Goal: Task Accomplishment & Management: Complete application form

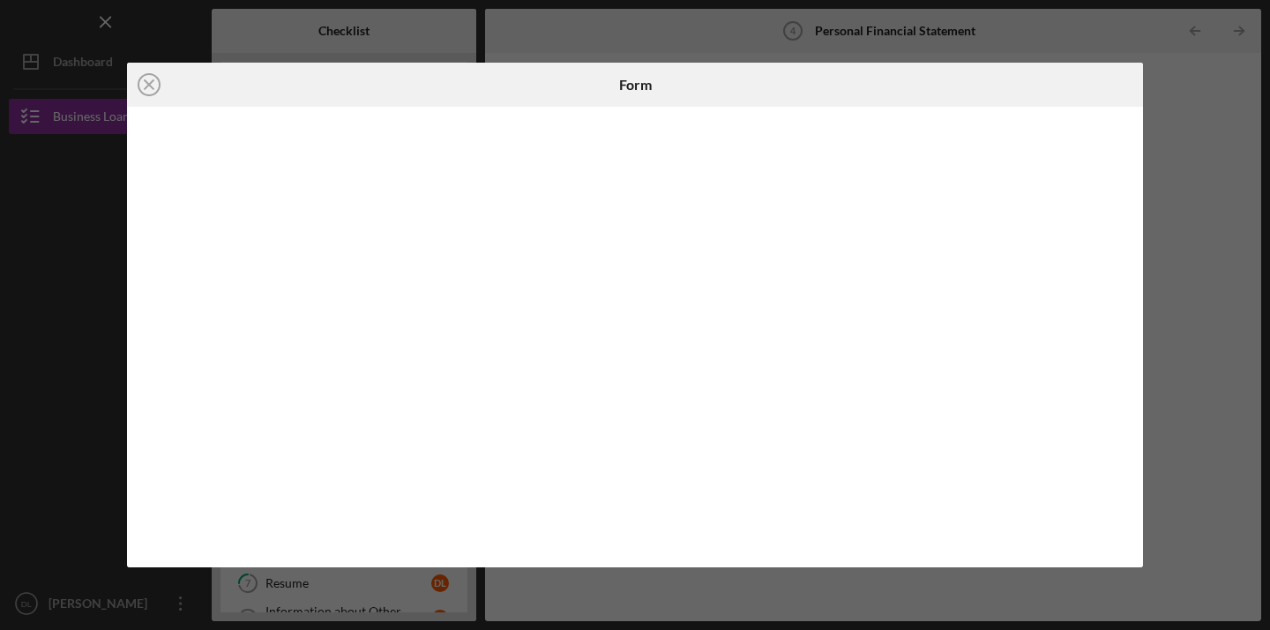
scroll to position [41, 0]
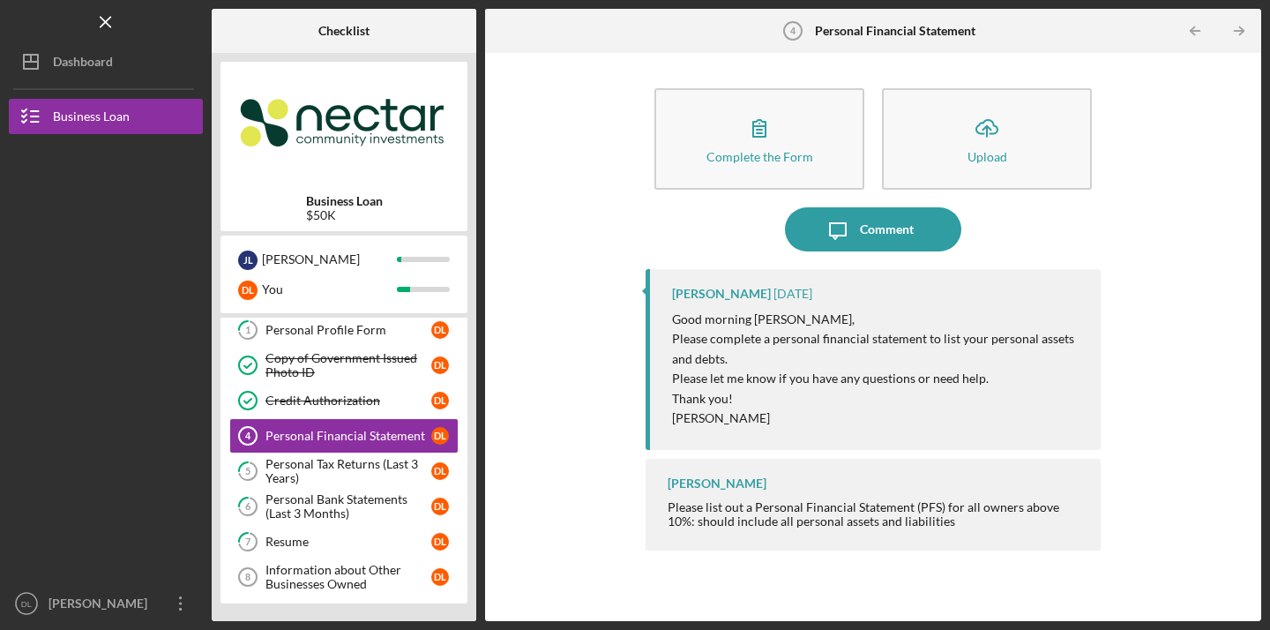
scroll to position [41, 0]
click at [308, 431] on div "Personal Financial Statement" at bounding box center [348, 436] width 166 height 14
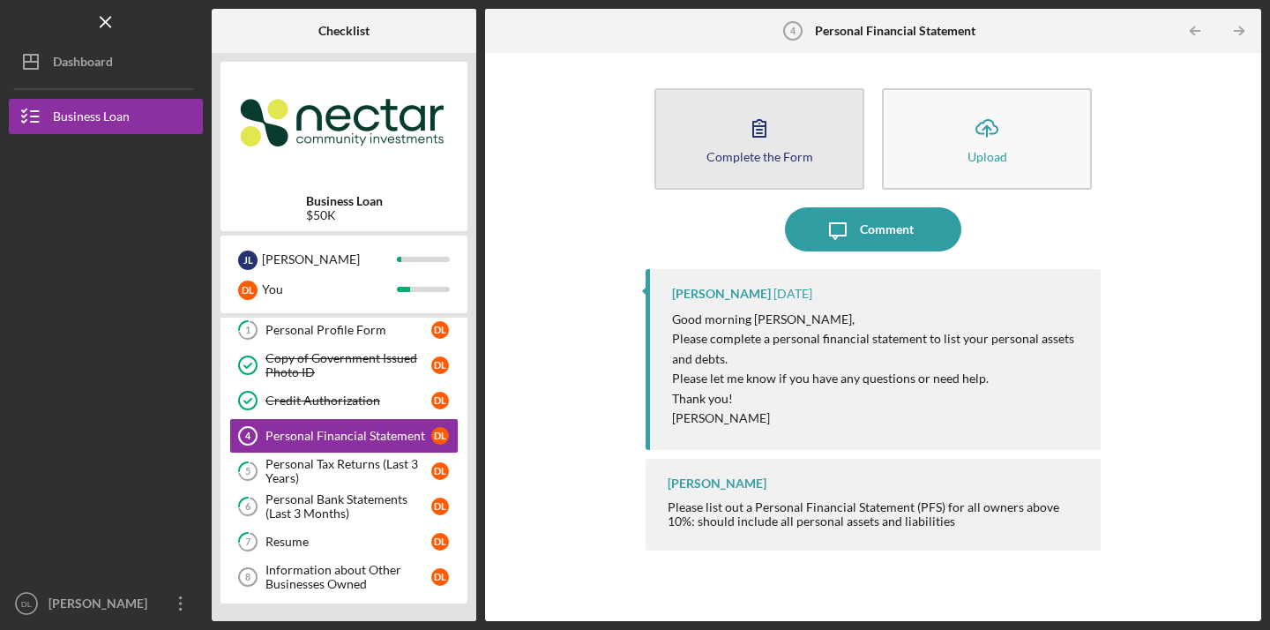
click at [752, 173] on button "Complete the Form Form" at bounding box center [759, 138] width 210 height 101
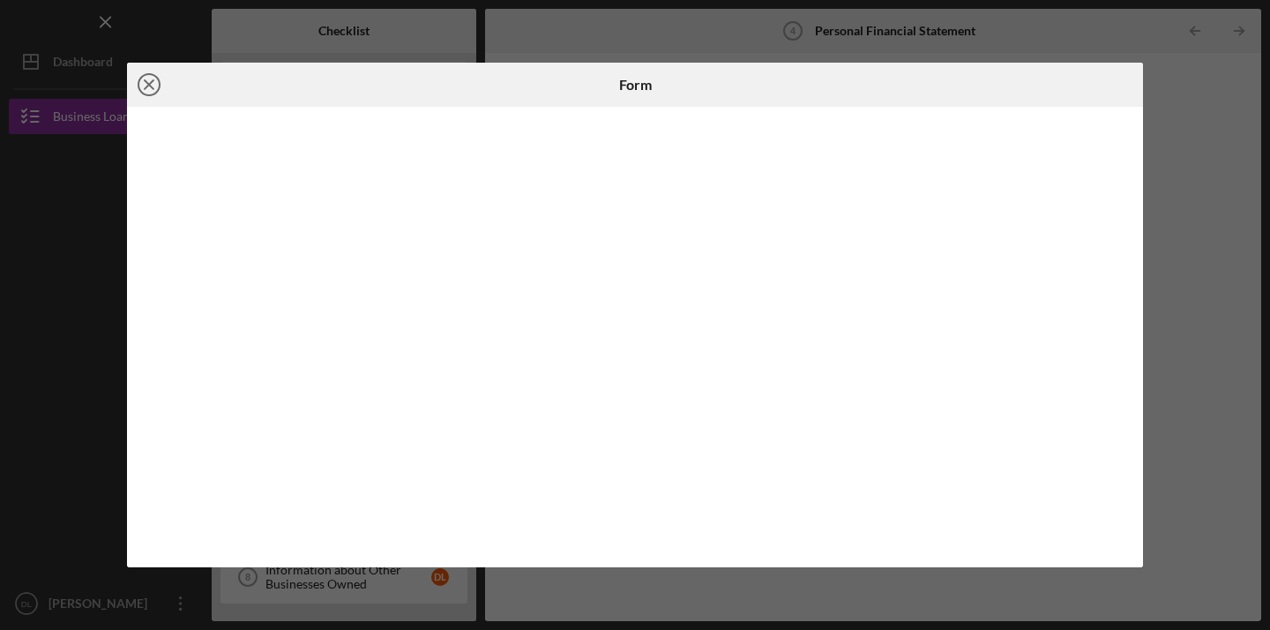
click at [147, 82] on line at bounding box center [149, 84] width 9 height 9
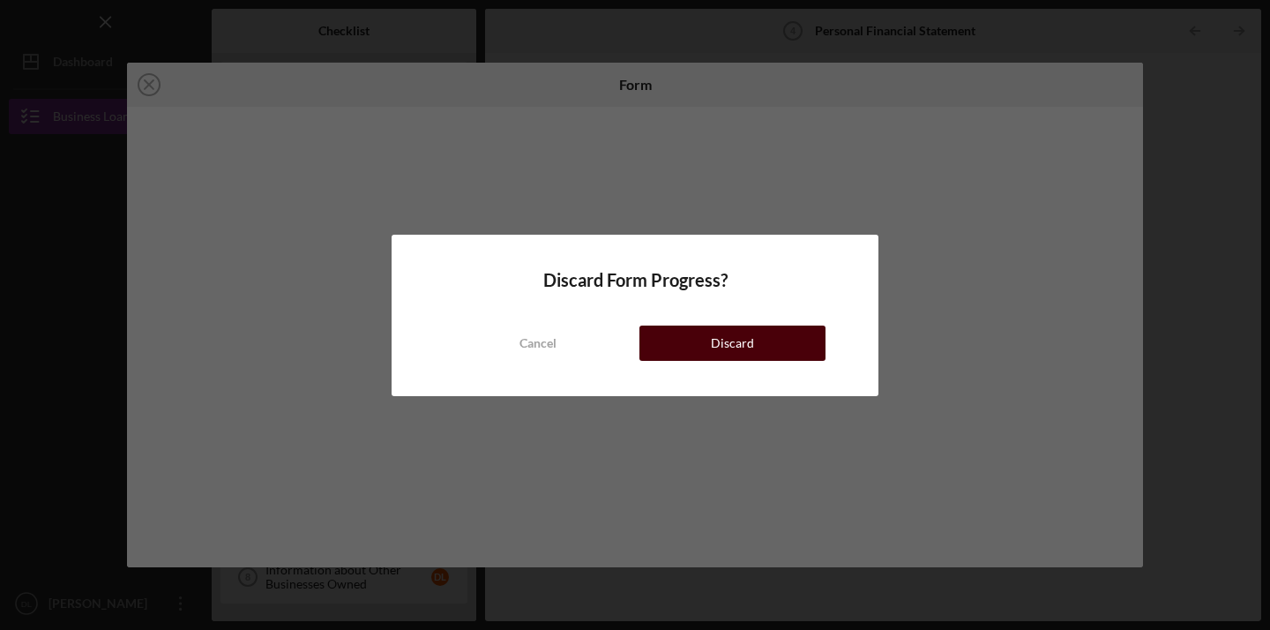
click at [746, 346] on div "Discard" at bounding box center [732, 342] width 43 height 35
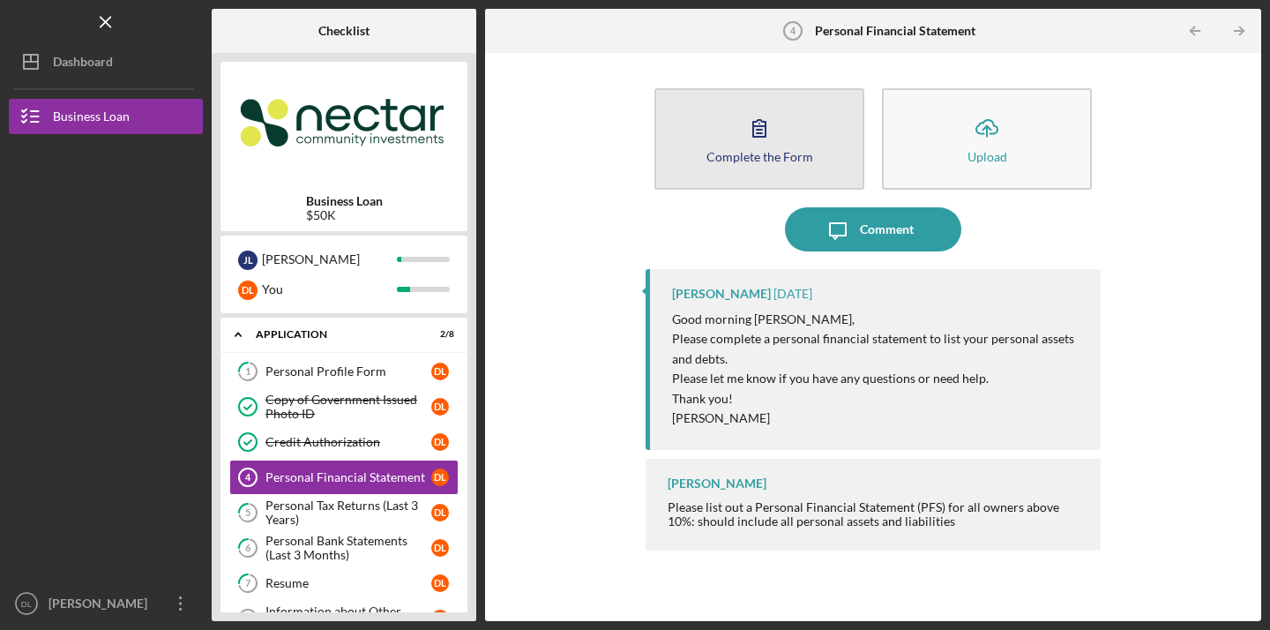
click at [735, 156] on div "Complete the Form" at bounding box center [759, 156] width 107 height 13
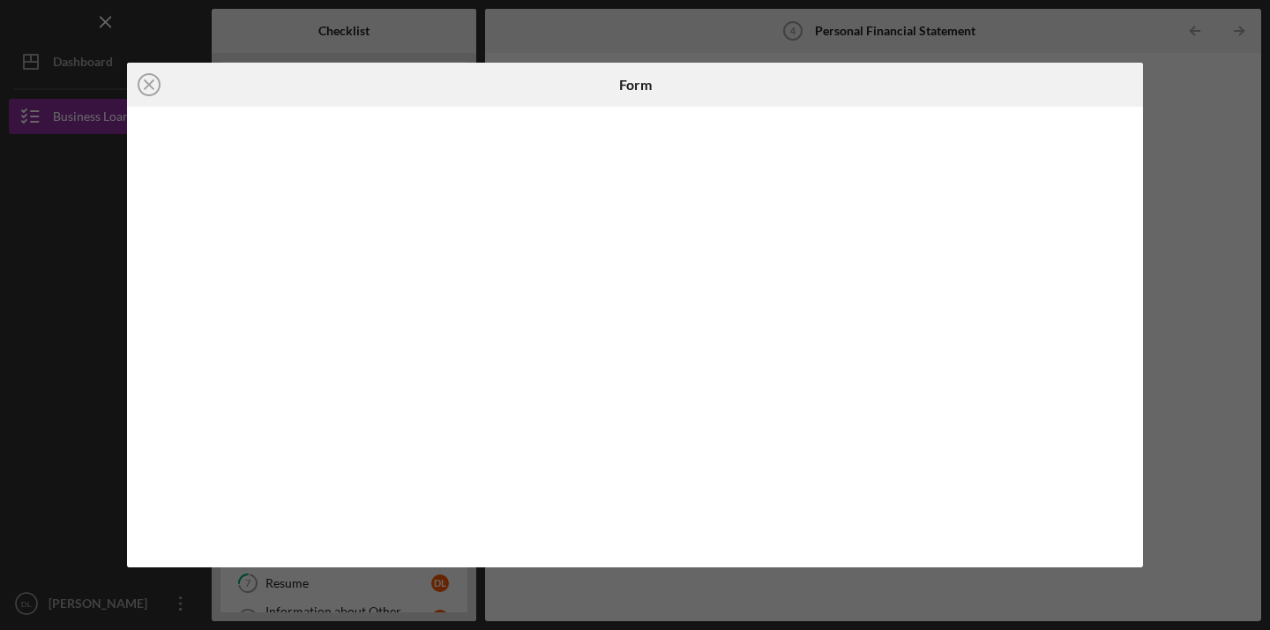
click at [940, 48] on div "Icon/Close Form" at bounding box center [635, 315] width 1270 height 630
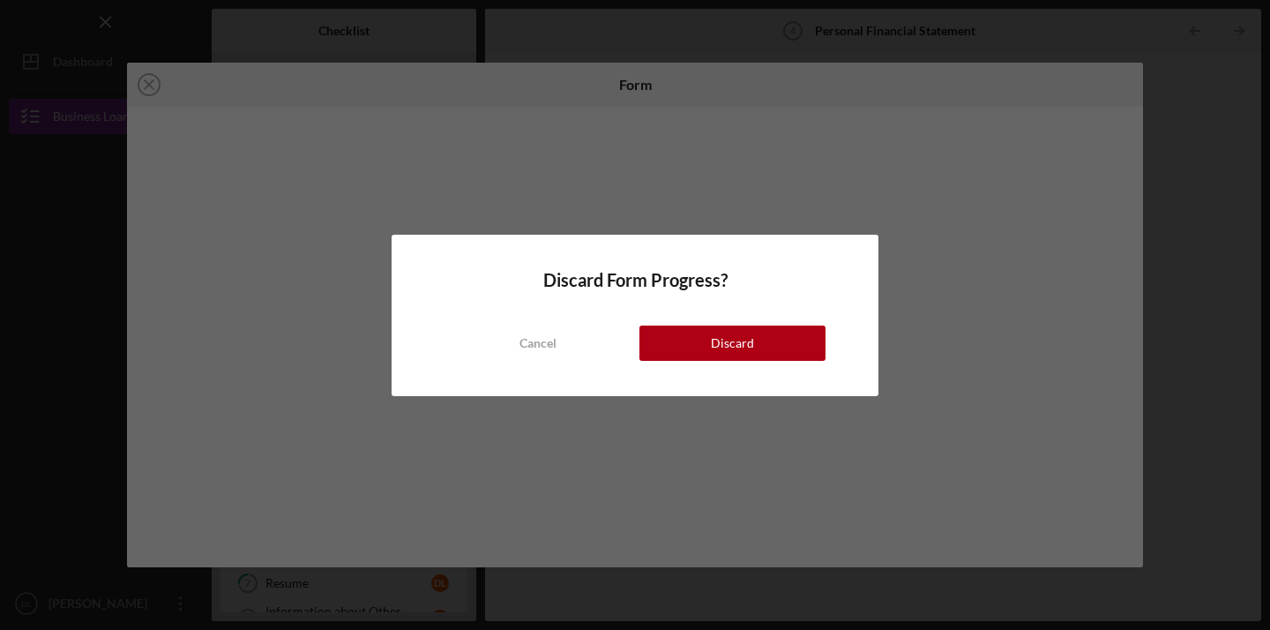
click at [152, 86] on div "Discard Form Progress? Cancel Discard" at bounding box center [635, 315] width 1270 height 630
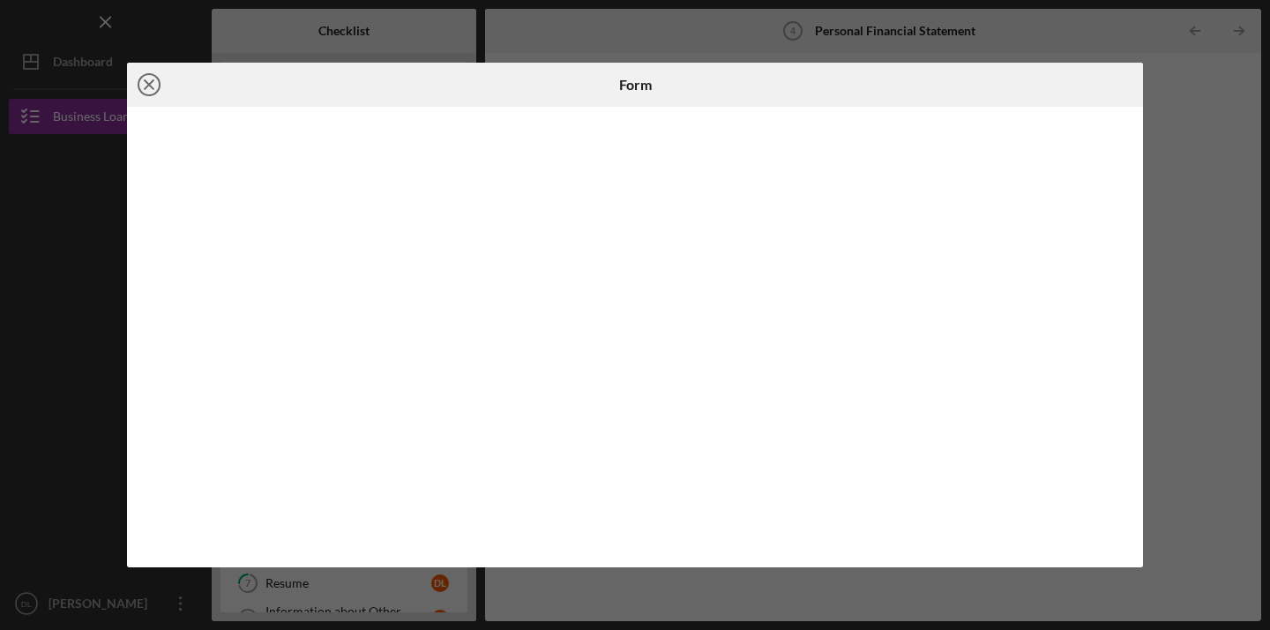
click at [138, 82] on icon "Icon/Close" at bounding box center [149, 85] width 44 height 44
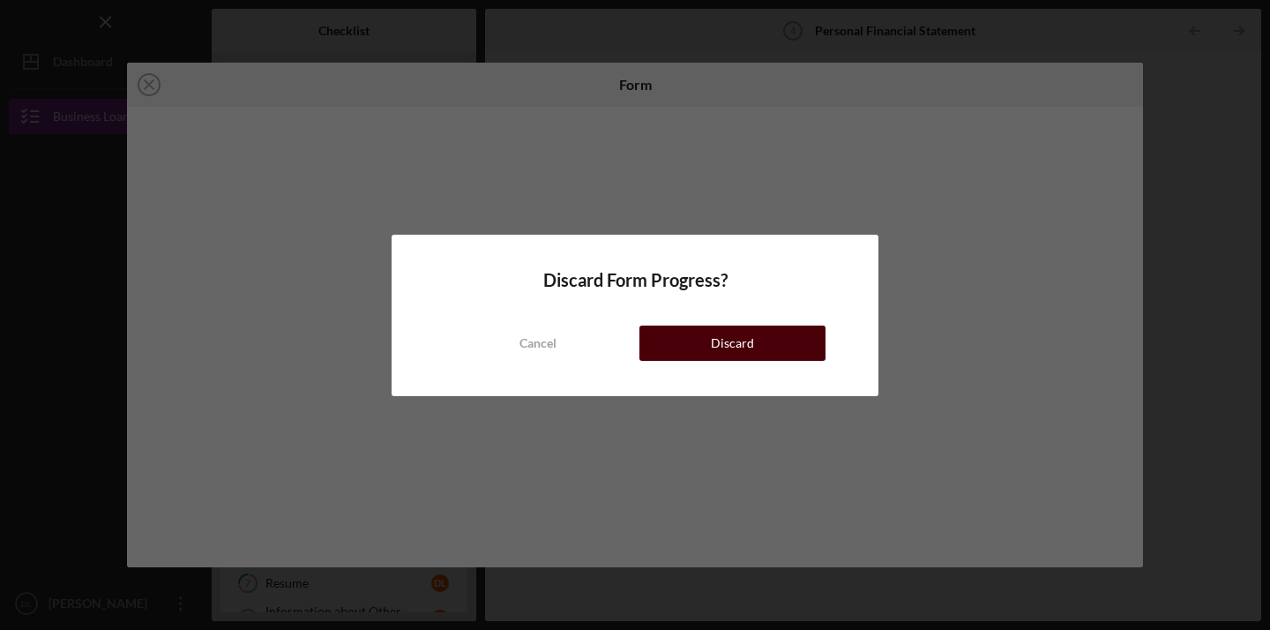
click at [688, 339] on button "Discard" at bounding box center [732, 342] width 186 height 35
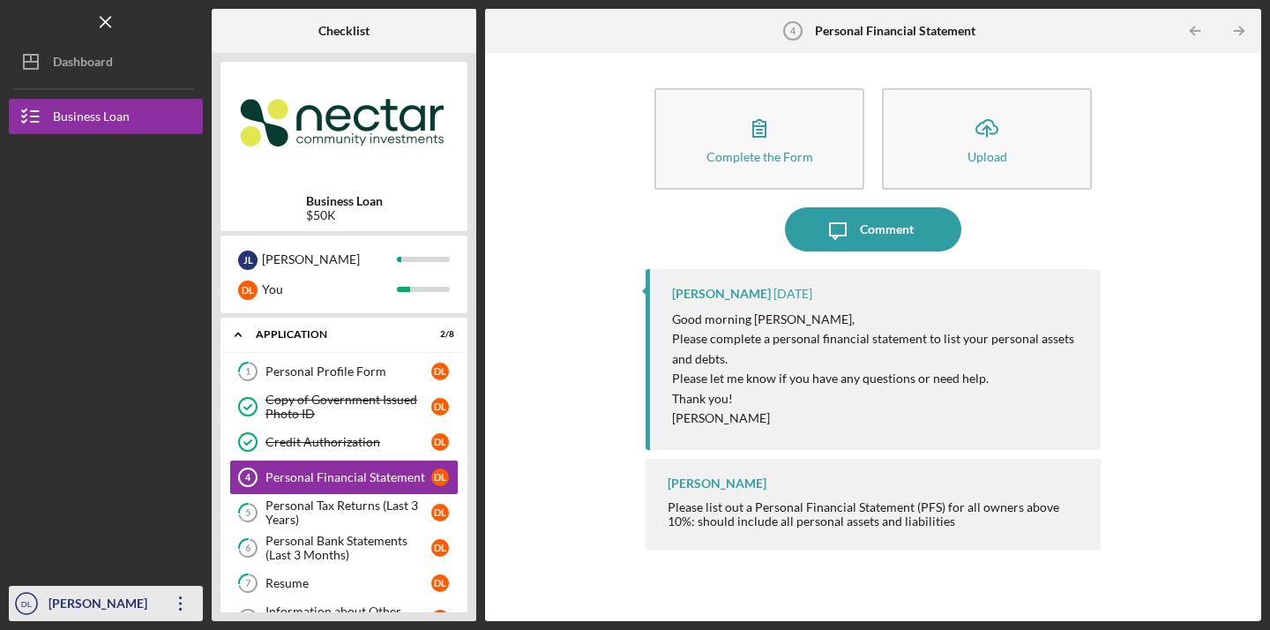
click at [24, 595] on icon "DL" at bounding box center [26, 603] width 35 height 44
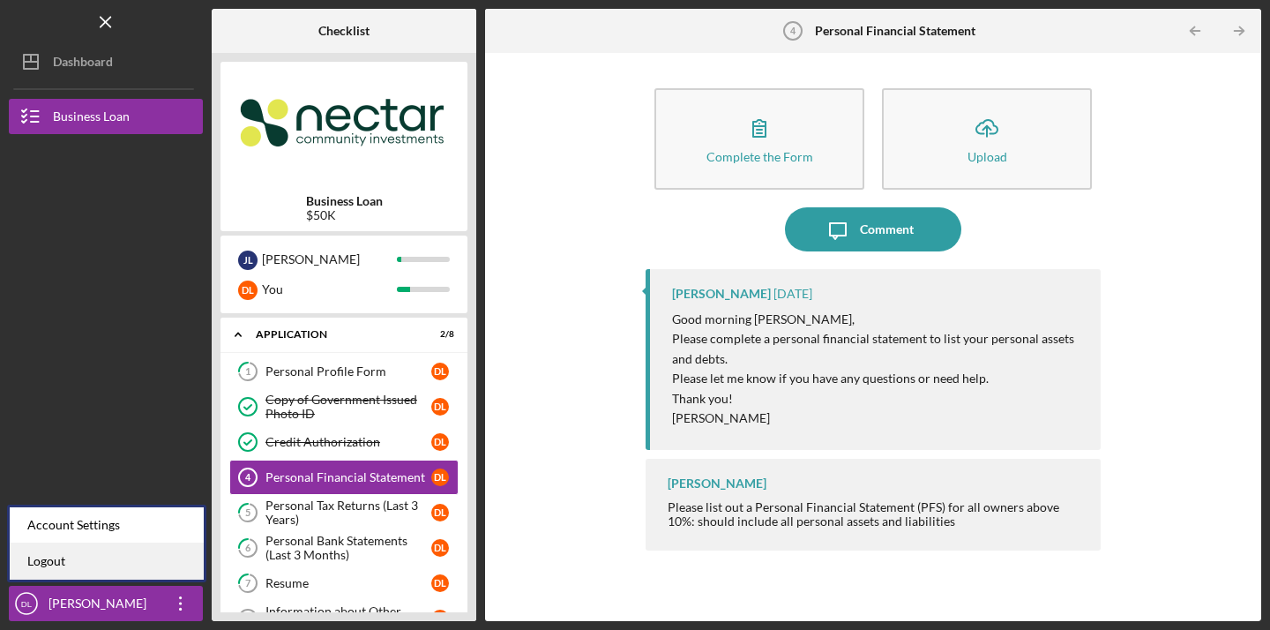
click at [143, 557] on link "Logout" at bounding box center [107, 561] width 194 height 36
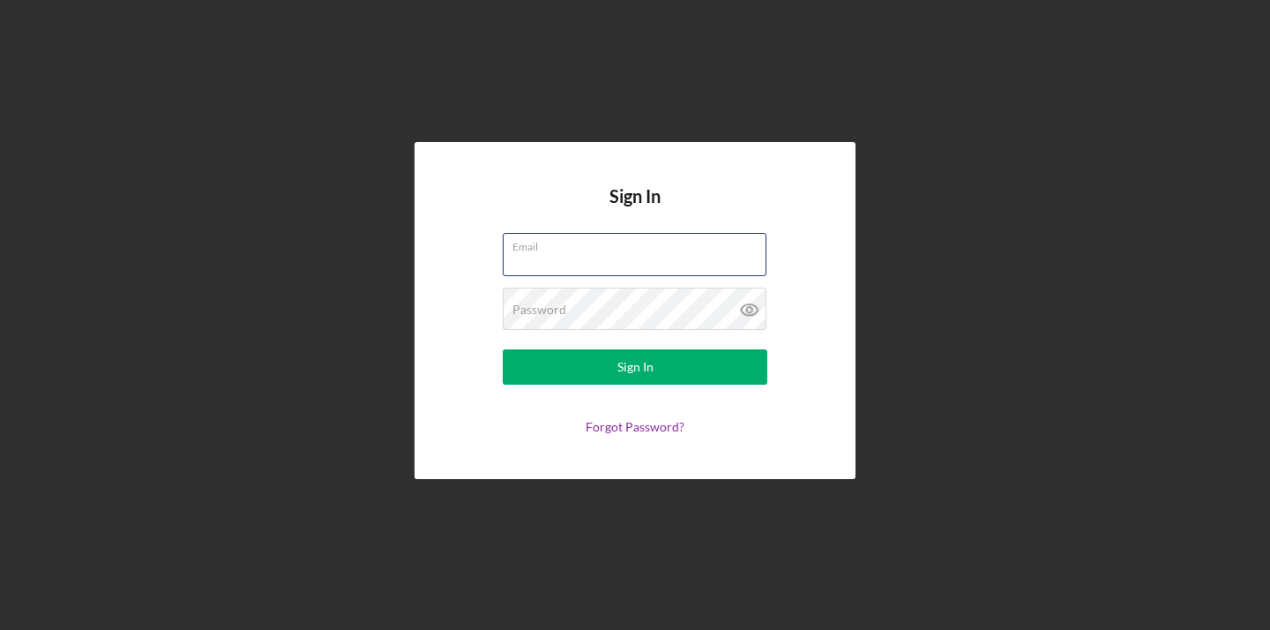
type input "Dieudonneleon53@gmail.com"
click at [635, 367] on button "Sign In" at bounding box center [635, 366] width 265 height 35
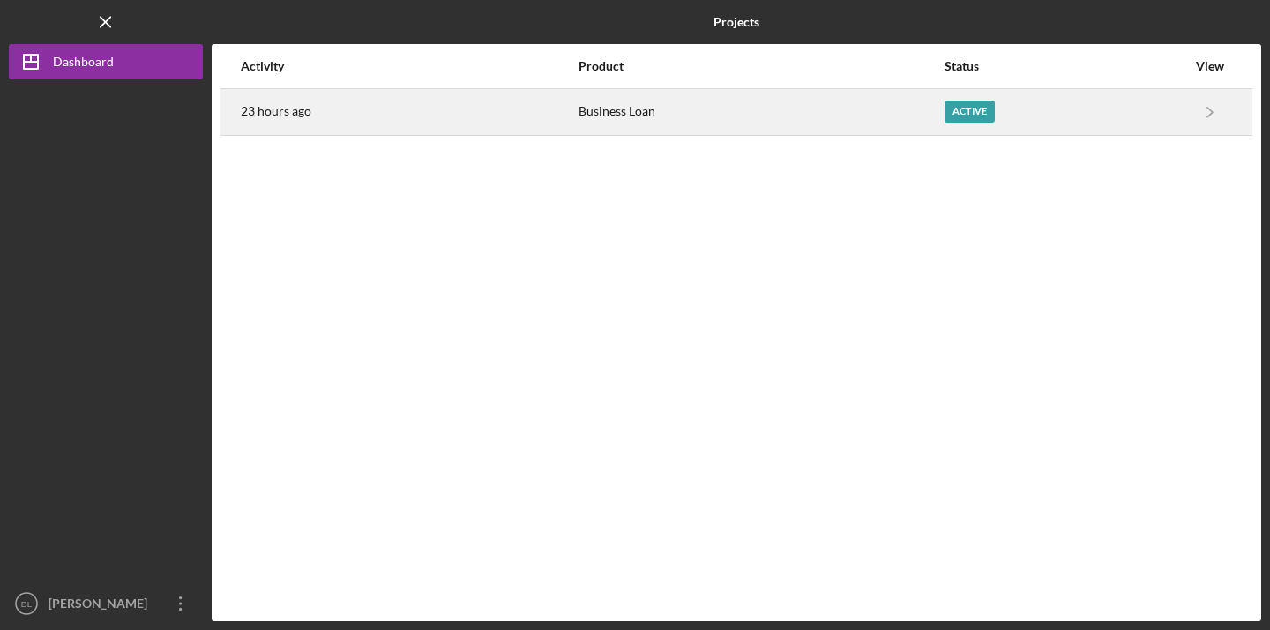
click at [1059, 112] on div "Active" at bounding box center [1065, 112] width 242 height 44
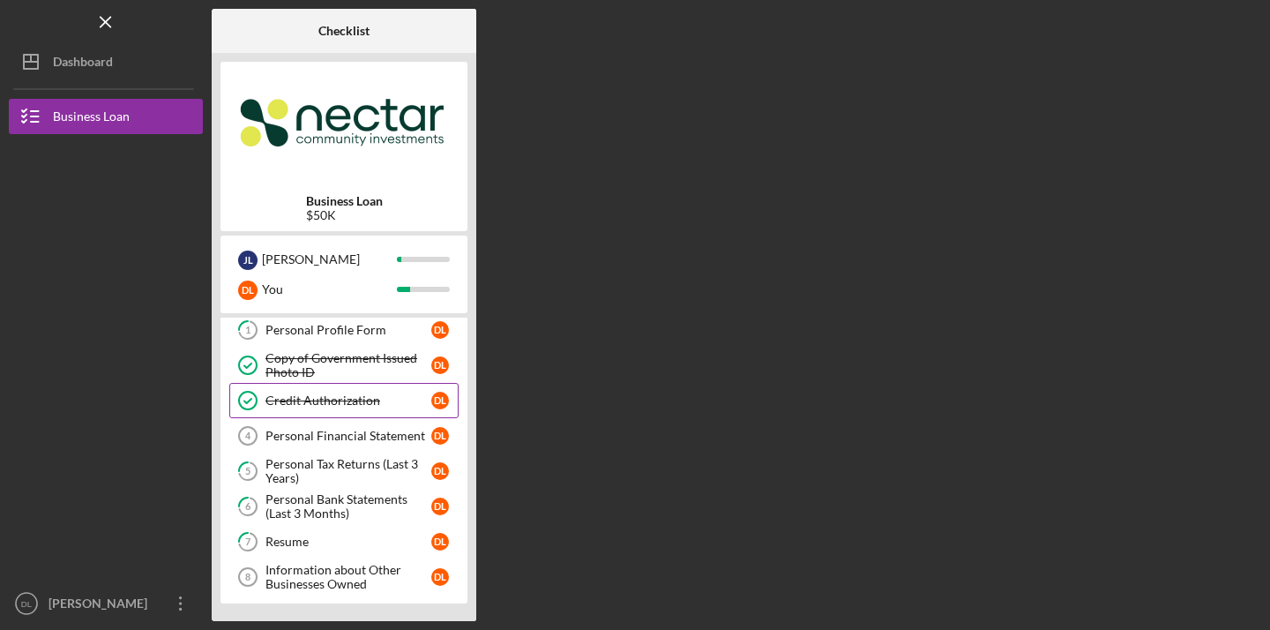
scroll to position [41, 0]
click at [346, 437] on div "Personal Financial Statement" at bounding box center [348, 436] width 166 height 14
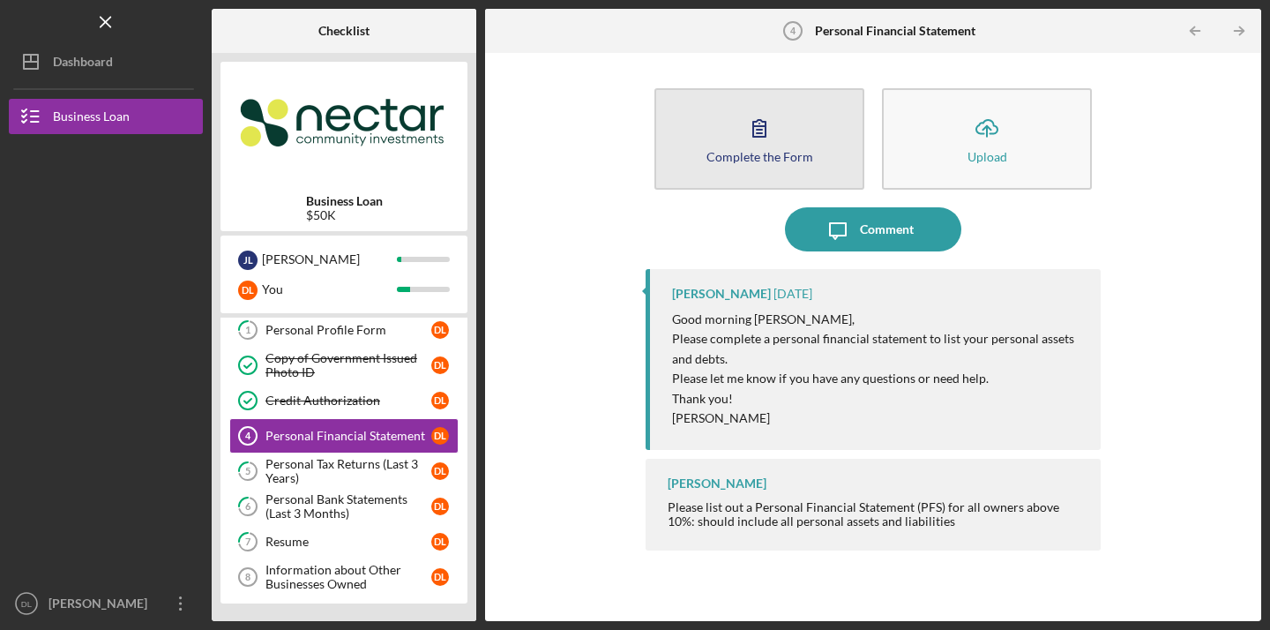
click at [794, 163] on button "Complete the Form Form" at bounding box center [759, 138] width 210 height 101
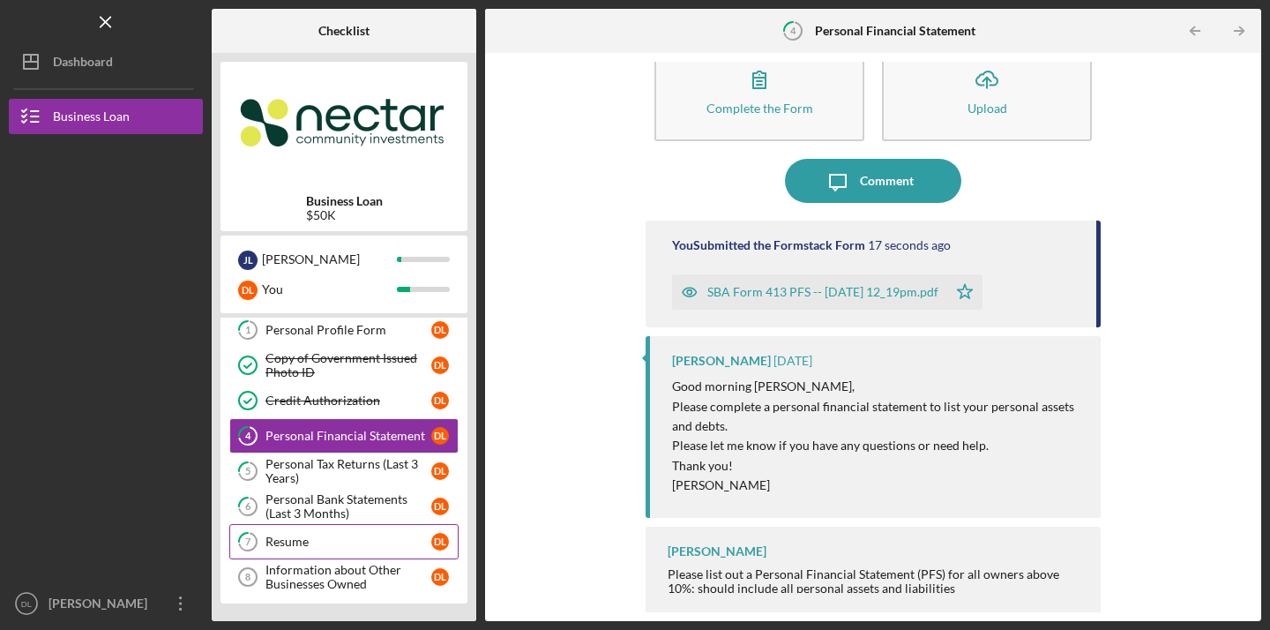
scroll to position [41, 0]
click at [295, 575] on div "Information about Other Businesses Owned" at bounding box center [348, 577] width 166 height 28
